Goal: Task Accomplishment & Management: Manage account settings

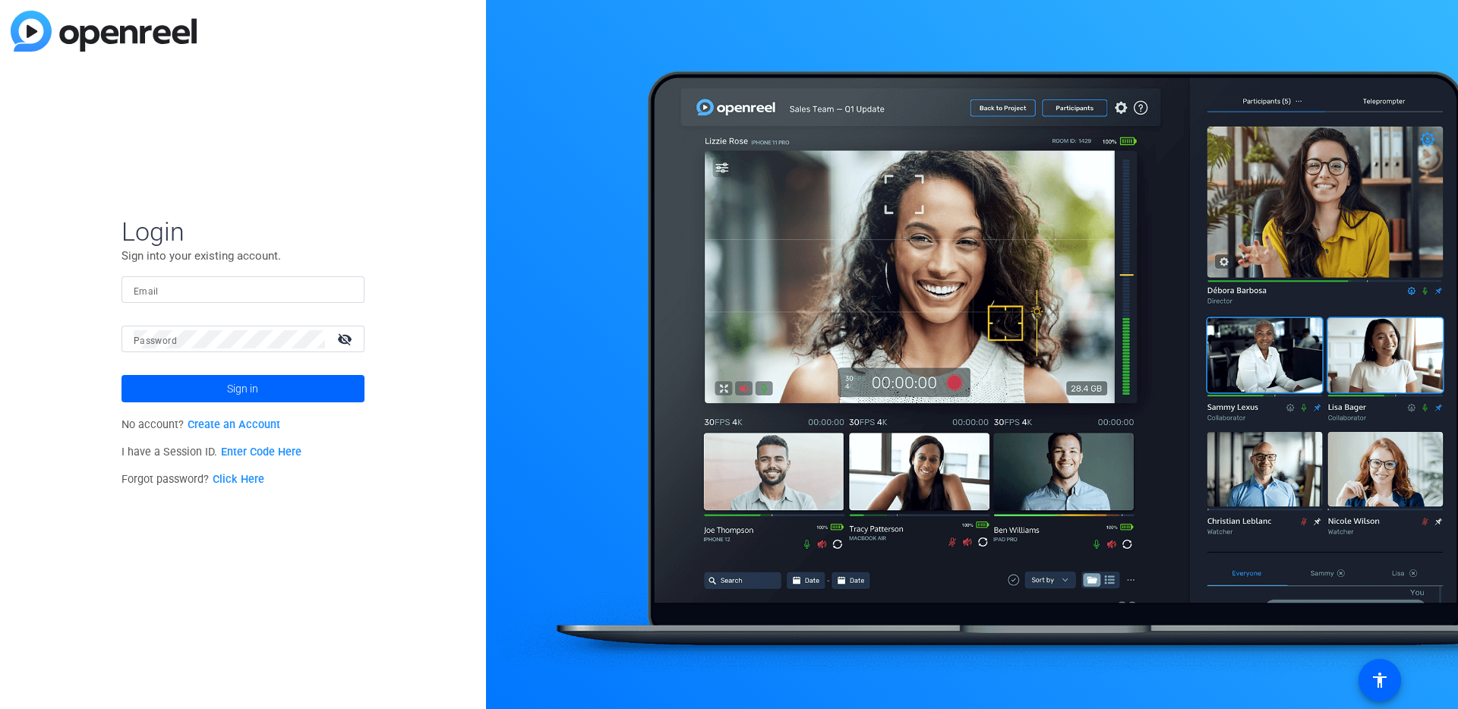
click at [204, 284] on input "Email" at bounding box center [243, 290] width 219 height 18
type input "[DOMAIN_NAME][EMAIL_ADDRESS][DOMAIN_NAME]"
click at [238, 383] on span "Sign in" at bounding box center [242, 389] width 31 height 38
click at [232, 286] on input "Email" at bounding box center [243, 290] width 219 height 18
type input "robbie.yu@workerbee.tv"
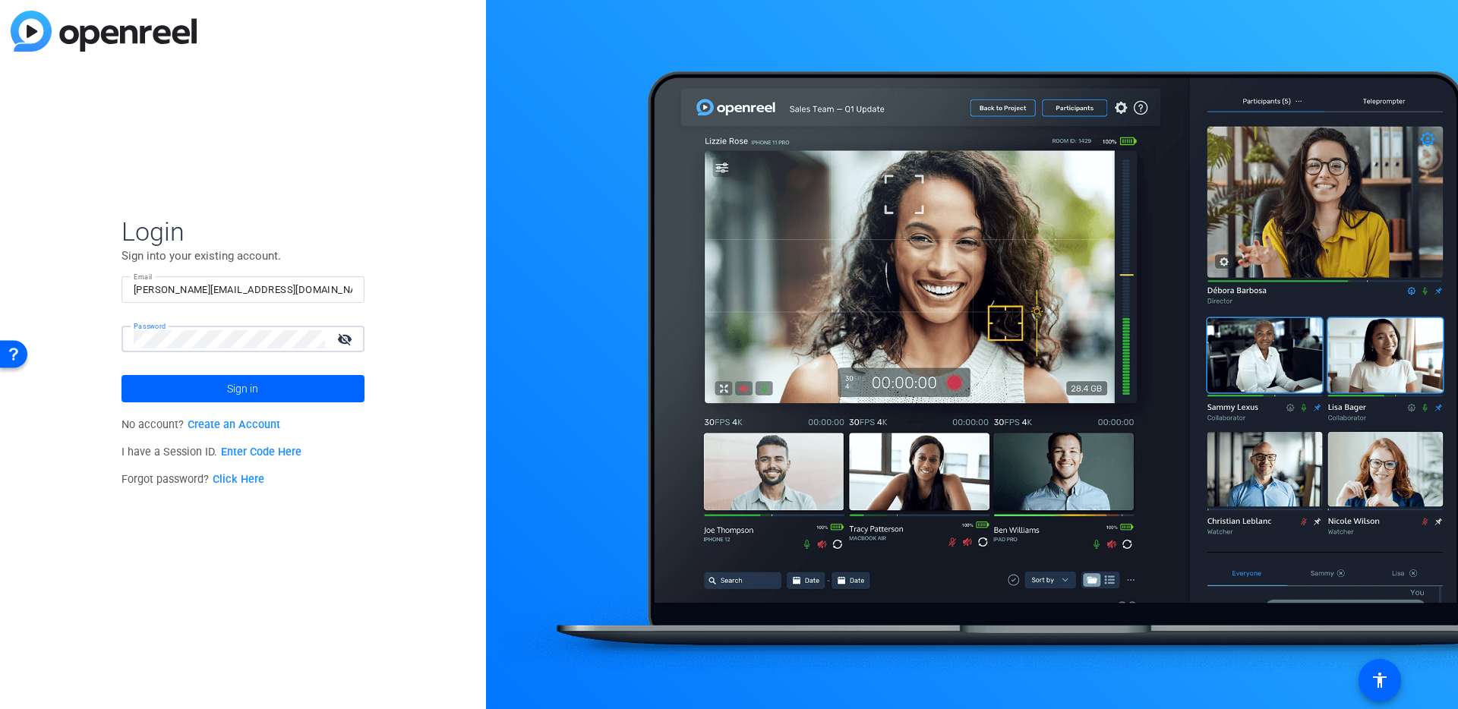
click at [264, 289] on input "robbie.yu@workerbee.tv" at bounding box center [243, 290] width 219 height 18
click at [213, 392] on span at bounding box center [242, 388] width 243 height 36
click at [269, 293] on input "robbie.yu@workerbee.tv" at bounding box center [243, 290] width 219 height 18
drag, startPoint x: 234, startPoint y: 288, endPoint x: 7, endPoint y: 286, distance: 227.0
click at [0, 286] on div "Login Sign into your existing account. Email robbie.yu@workerbee.tv Password vi…" at bounding box center [243, 354] width 486 height 709
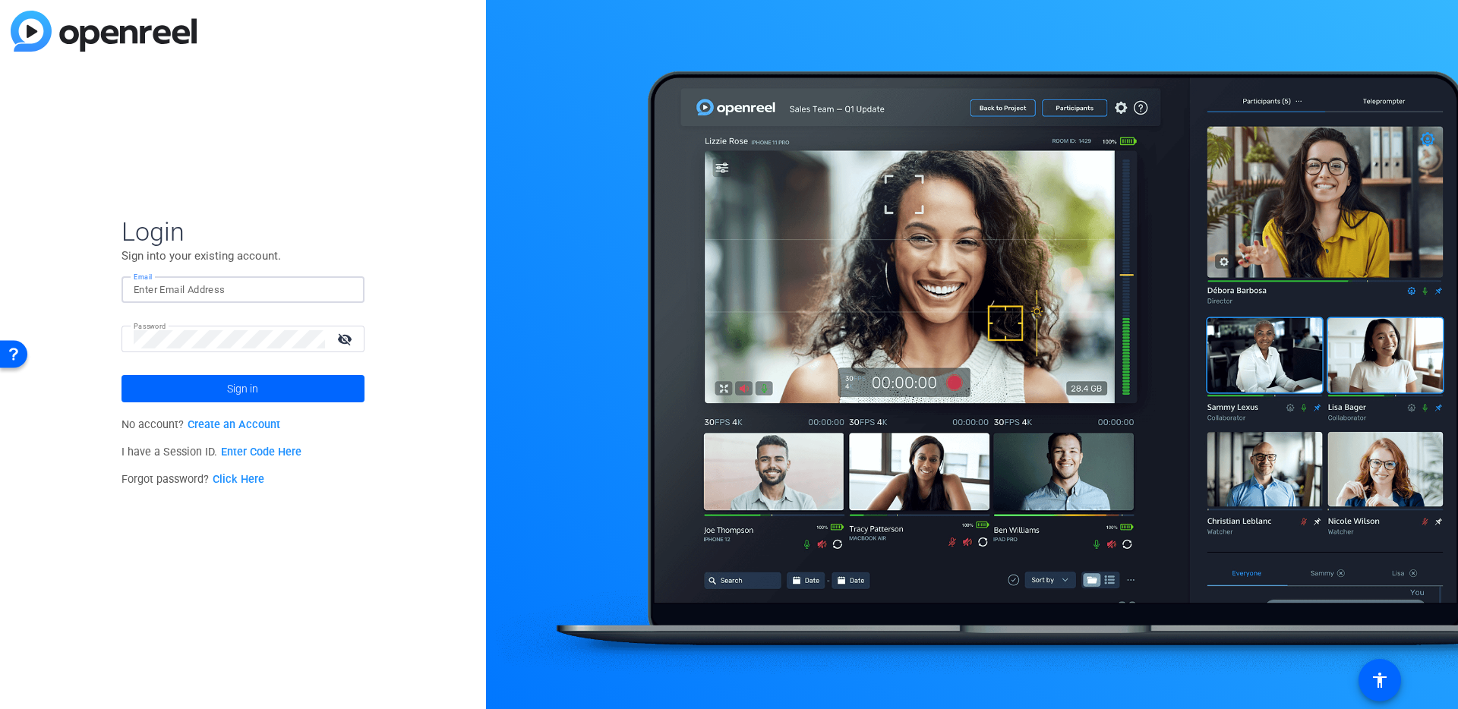
click at [32, 333] on div "Login Sign into your existing account. Email Password visibility_off Sign in No…" at bounding box center [243, 354] width 486 height 709
click at [157, 289] on mat-label "Email" at bounding box center [146, 291] width 25 height 11
click at [157, 289] on input "Email" at bounding box center [243, 290] width 219 height 18
click at [193, 288] on input "Email" at bounding box center [243, 290] width 219 height 18
type input "[DOMAIN_NAME][EMAIL_ADDRESS][DOMAIN_NAME]"
